Goal: Check status: Check status

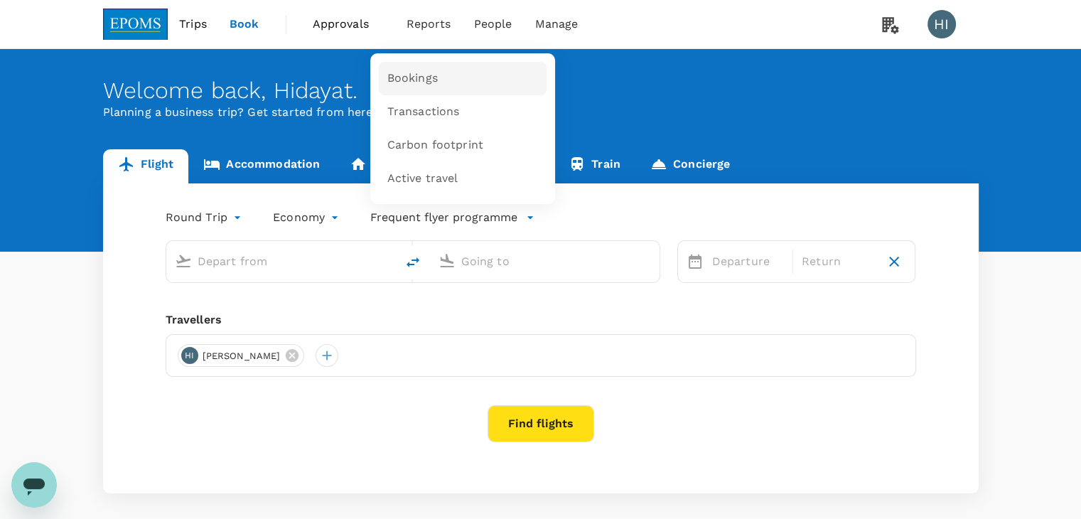
click at [415, 75] on span "Bookings" at bounding box center [412, 78] width 50 height 16
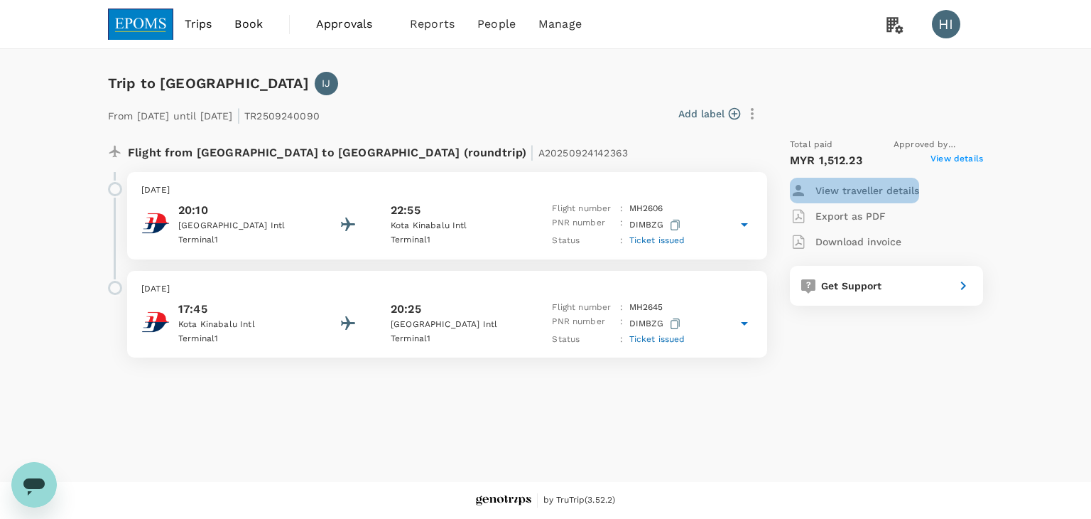
click at [865, 190] on p "View traveller details" at bounding box center [868, 190] width 104 height 14
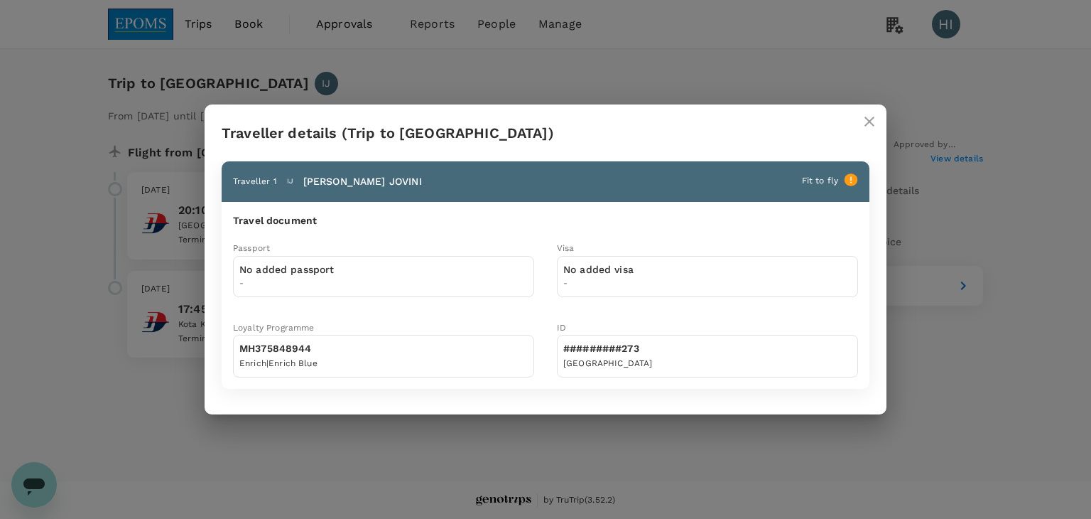
click at [868, 116] on icon "close" at bounding box center [869, 121] width 17 height 17
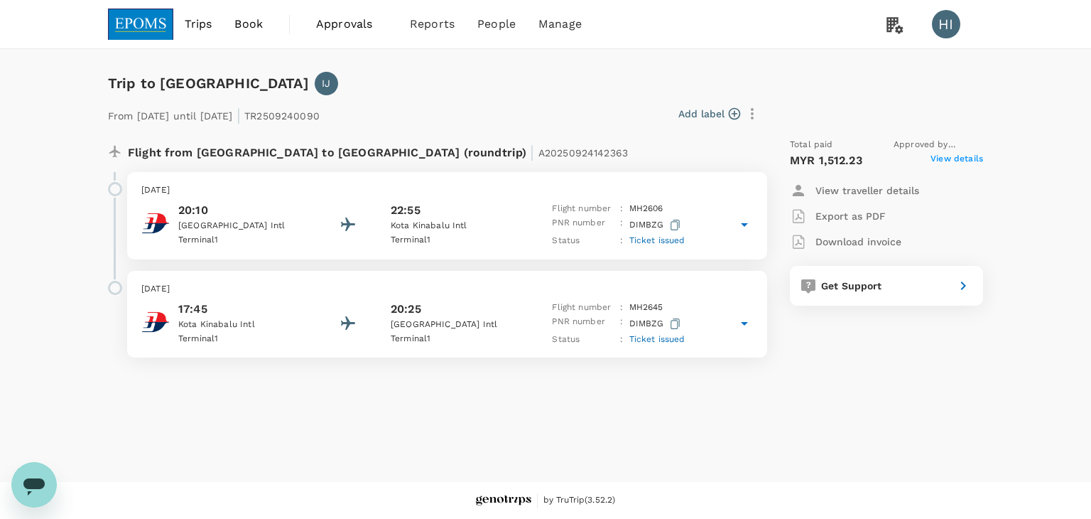
click at [942, 160] on span "View details" at bounding box center [957, 160] width 53 height 17
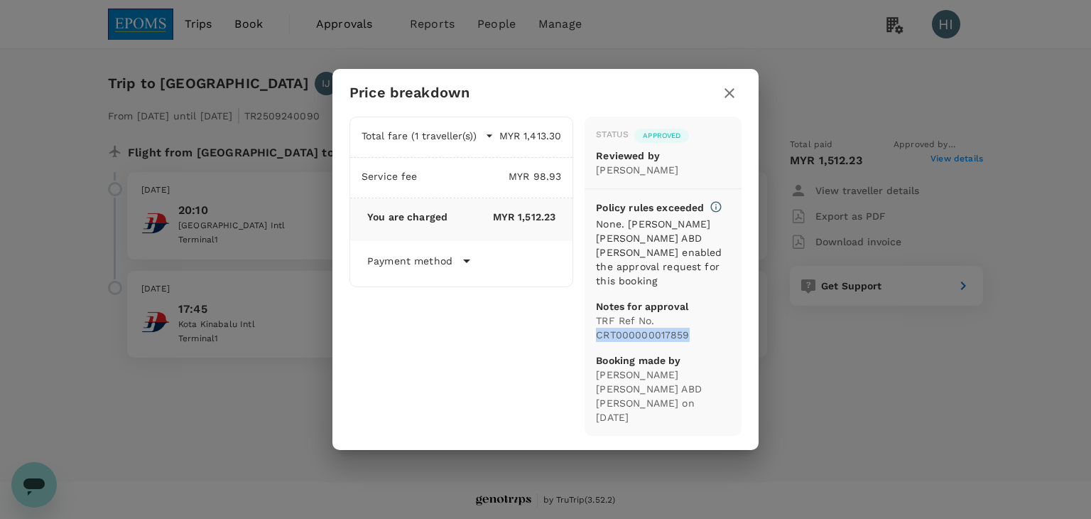
drag, startPoint x: 598, startPoint y: 340, endPoint x: 694, endPoint y: 344, distance: 96.7
click at [694, 342] on p "TRF Ref No. CRT000000017859" at bounding box center [663, 327] width 134 height 28
copy p "CRT000000017859"
click at [735, 97] on icon "button" at bounding box center [729, 93] width 17 height 17
